Goal: Task Accomplishment & Management: Use online tool/utility

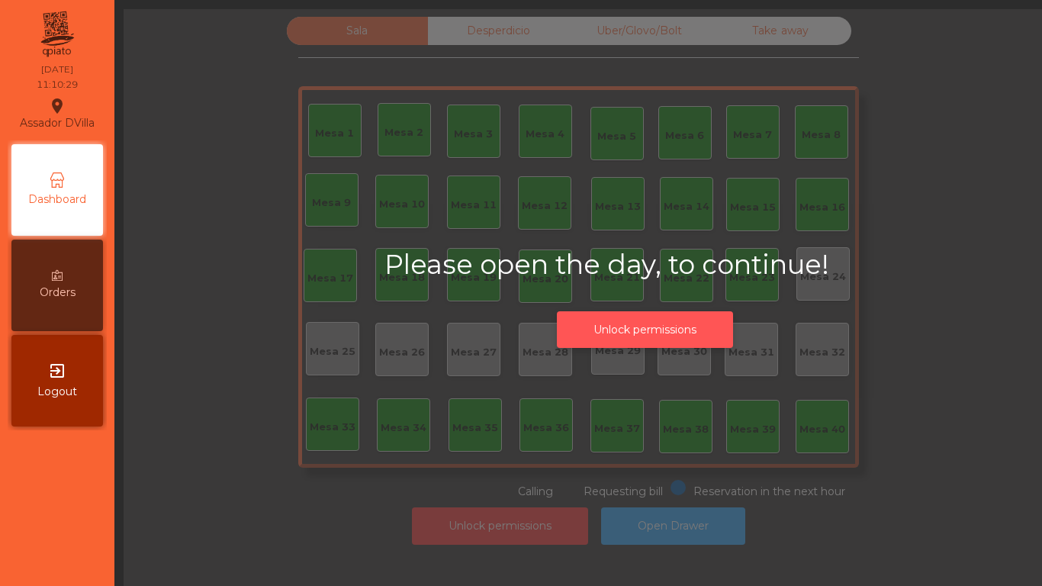
click at [607, 323] on button "Unlock permissions" at bounding box center [645, 329] width 176 height 37
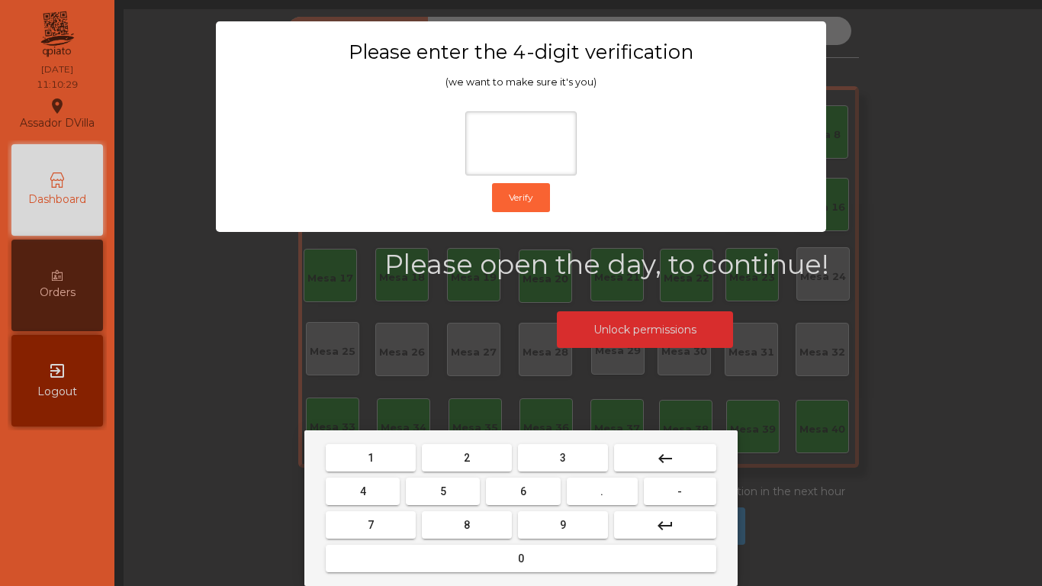
click at [485, 446] on button "2" at bounding box center [467, 457] width 90 height 27
click at [397, 480] on button "4" at bounding box center [363, 491] width 74 height 27
click at [526, 492] on span "6" at bounding box center [523, 491] width 6 height 12
click at [550, 520] on button "9" at bounding box center [563, 524] width 90 height 27
type input "****"
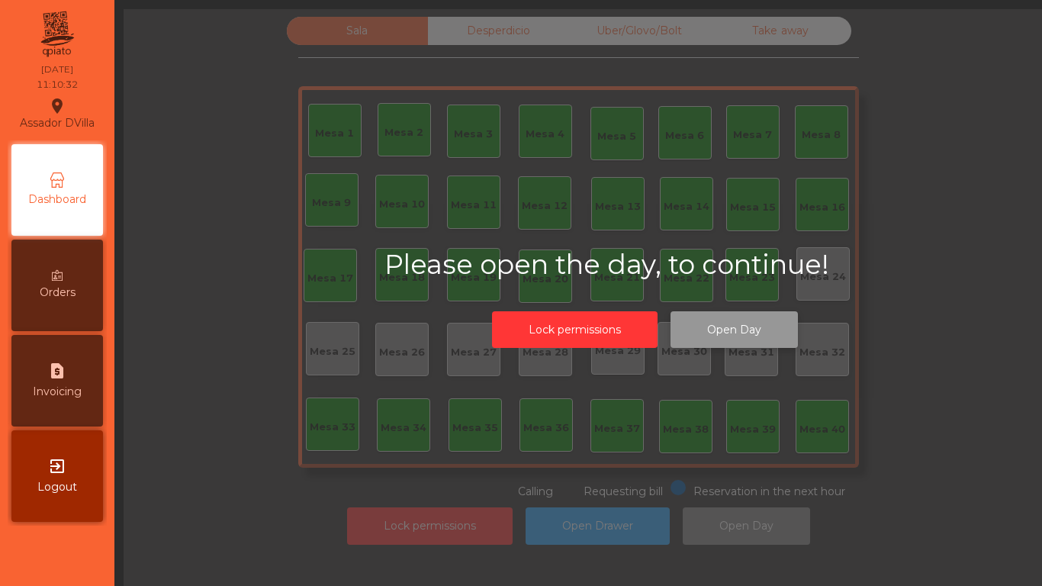
click at [722, 331] on button "Open Day" at bounding box center [734, 329] width 127 height 37
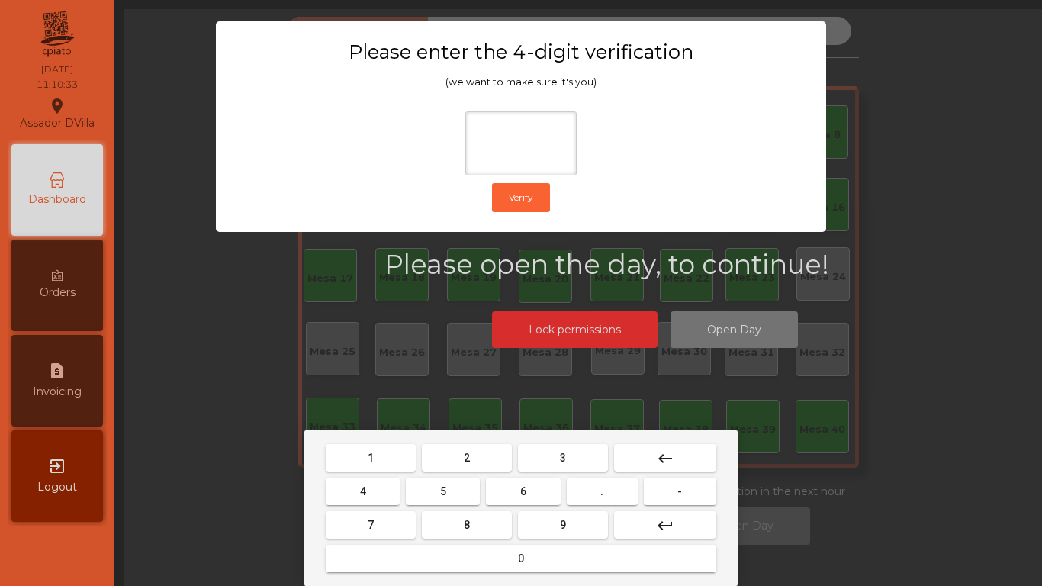
click at [466, 462] on span "2" at bounding box center [467, 458] width 6 height 12
click at [394, 493] on button "4" at bounding box center [363, 491] width 74 height 27
click at [555, 505] on mat-keyboard-key "6" at bounding box center [523, 492] width 80 height 34
click at [531, 496] on button "6" at bounding box center [523, 491] width 74 height 27
click at [542, 510] on mat-keyboard-key "9" at bounding box center [563, 525] width 96 height 34
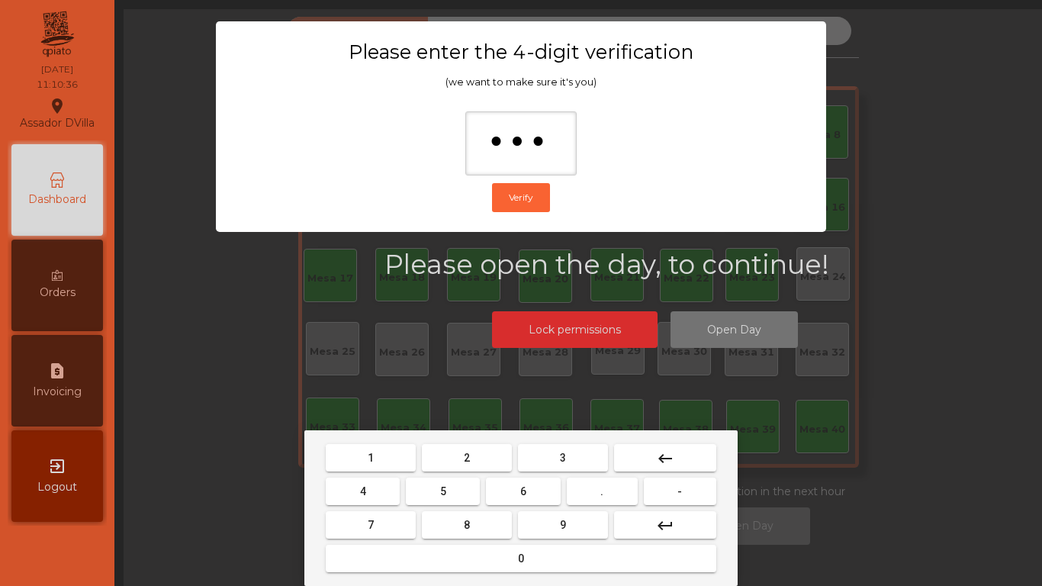
click at [545, 522] on button "9" at bounding box center [563, 524] width 90 height 27
type input "****"
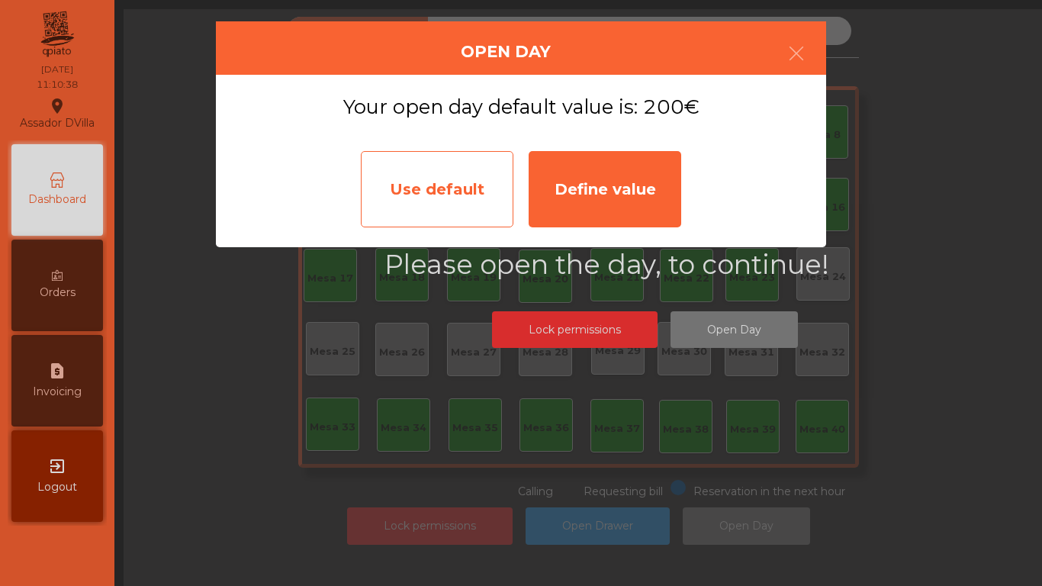
click at [455, 184] on div "Use default" at bounding box center [437, 189] width 153 height 76
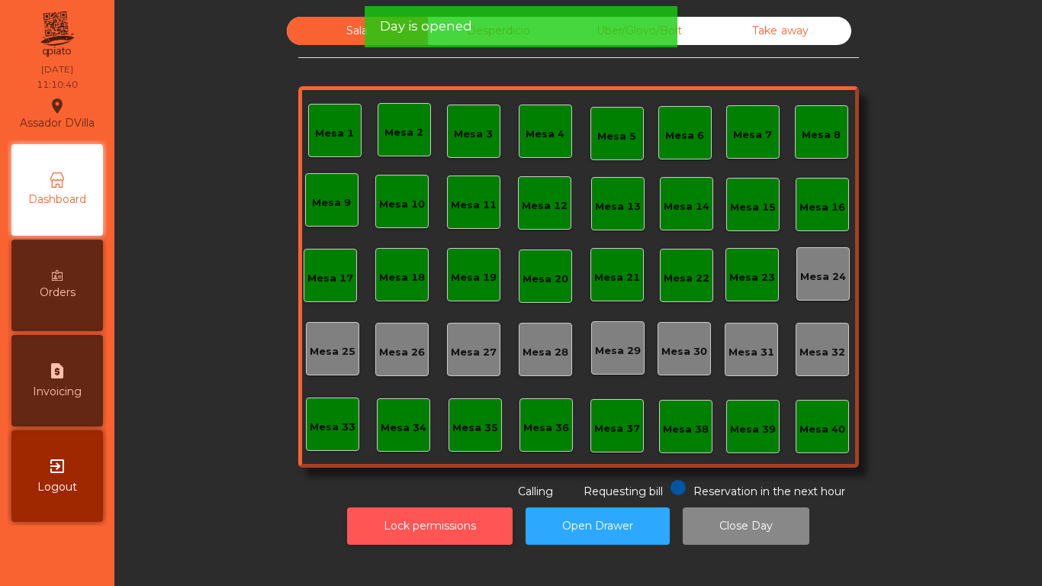
click at [437, 515] on button "Lock permissions" at bounding box center [430, 525] width 166 height 37
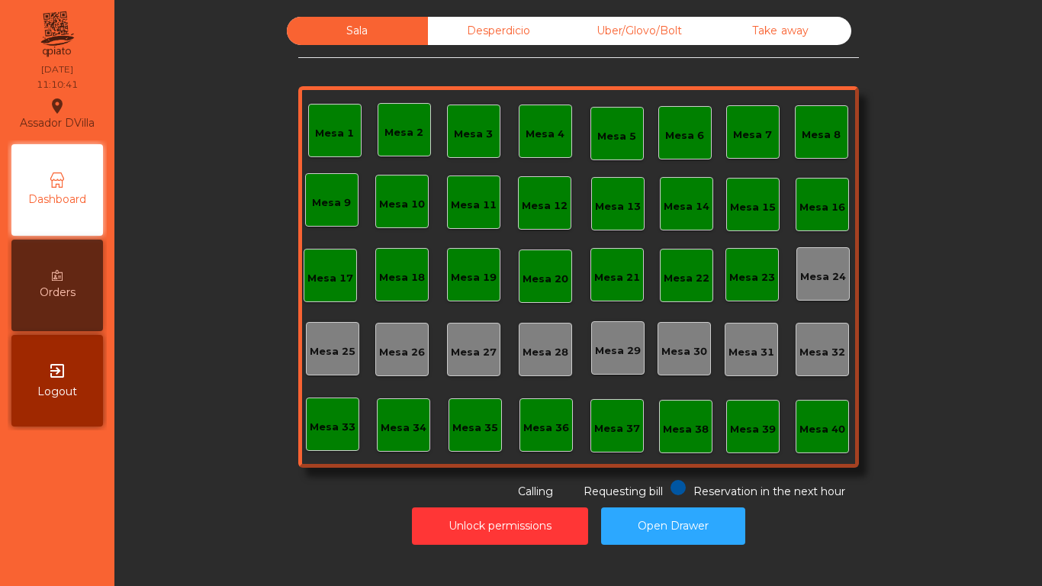
click at [489, 40] on div "Desperdicio" at bounding box center [498, 31] width 141 height 28
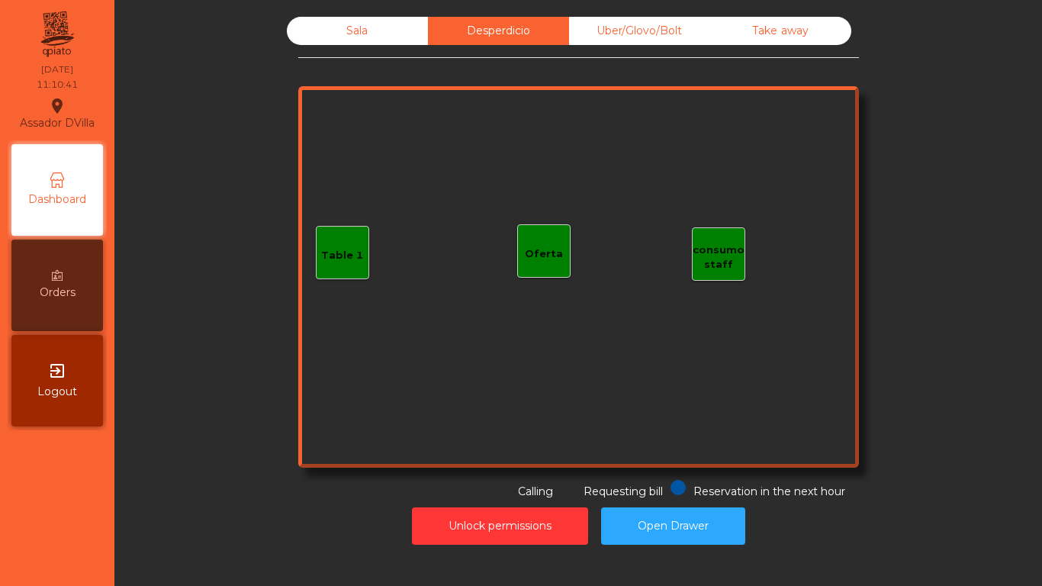
click at [600, 41] on div "Uber/Glovo/Bolt" at bounding box center [639, 31] width 141 height 28
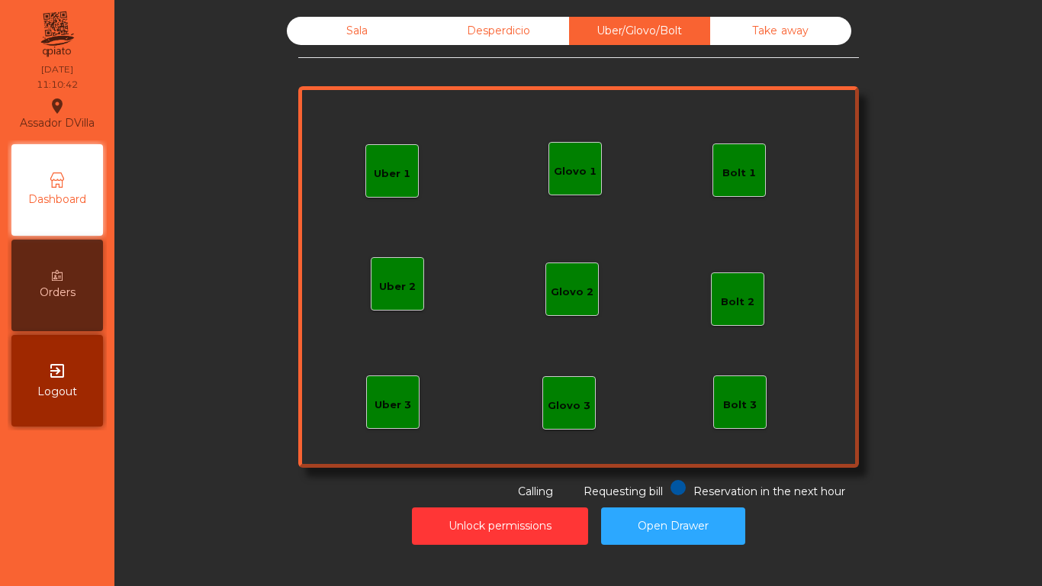
drag, startPoint x: 655, startPoint y: 21, endPoint x: 820, endPoint y: 37, distance: 166.3
click at [668, 24] on div "Uber/Glovo/Bolt" at bounding box center [639, 31] width 141 height 28
click at [842, 33] on div "Take away" at bounding box center [780, 31] width 141 height 28
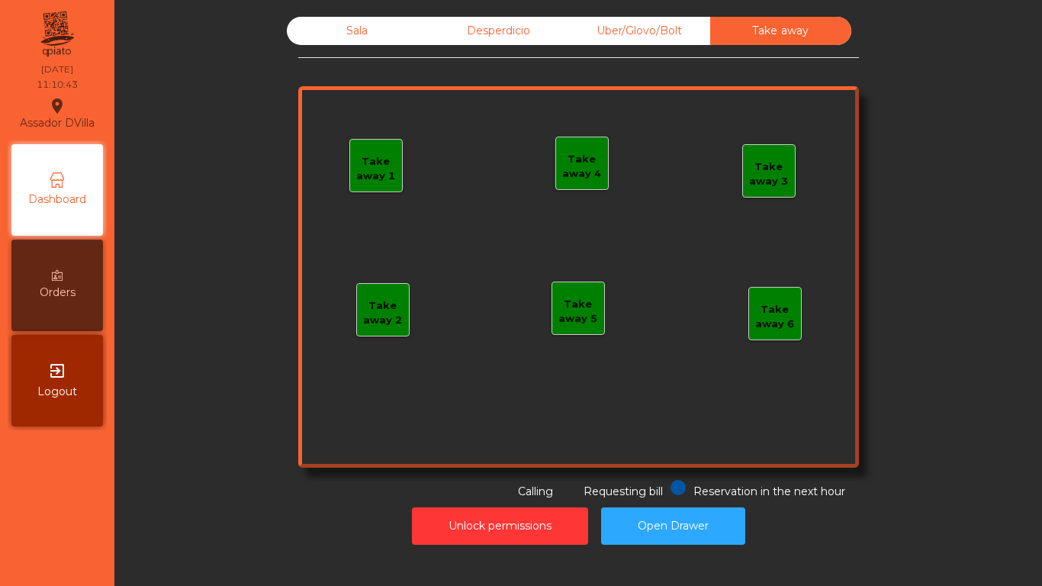
click at [368, 40] on div "Sala" at bounding box center [357, 31] width 141 height 28
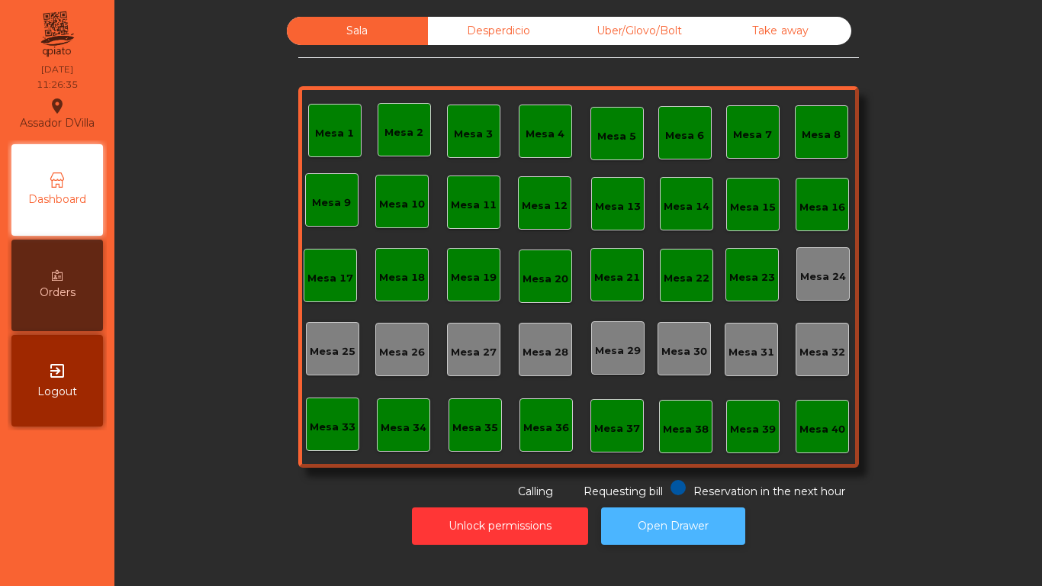
click at [643, 538] on button "Open Drawer" at bounding box center [673, 525] width 144 height 37
